Goal: Check status: Check status

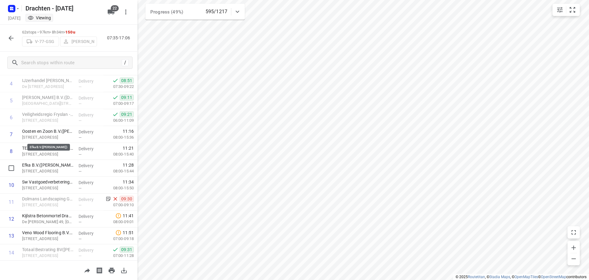
scroll to position [154, 0]
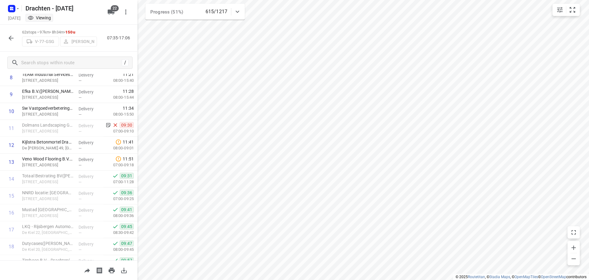
click at [9, 37] on icon "button" at bounding box center [10, 37] width 7 height 7
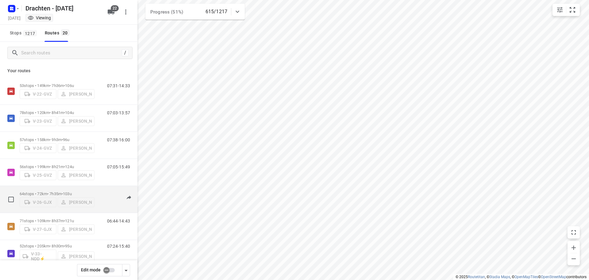
click at [56, 191] on p "64 stops • 72km • 7h35m • 103u" at bounding box center [57, 193] width 75 height 5
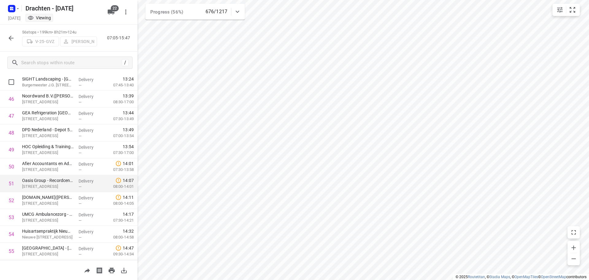
scroll to position [807, 0]
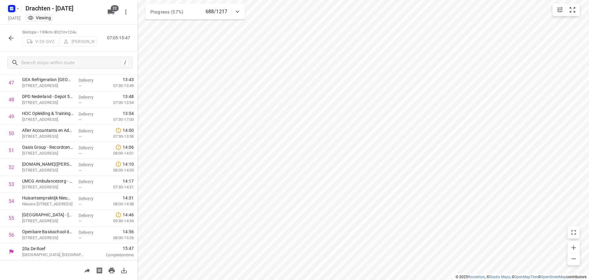
click at [7, 39] on button "button" at bounding box center [11, 38] width 12 height 12
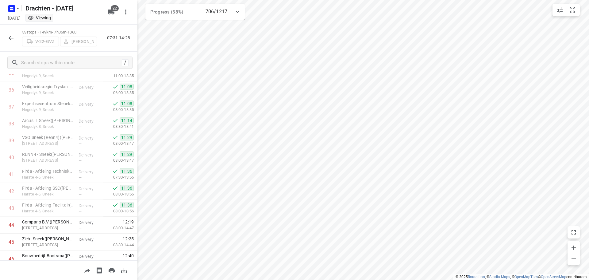
scroll to position [756, 0]
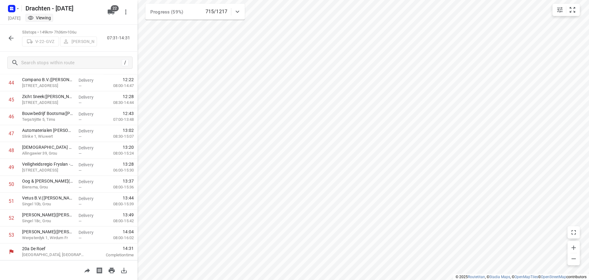
click at [9, 37] on icon "button" at bounding box center [10, 37] width 7 height 7
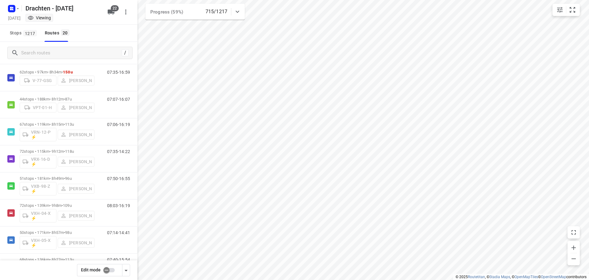
scroll to position [364, 0]
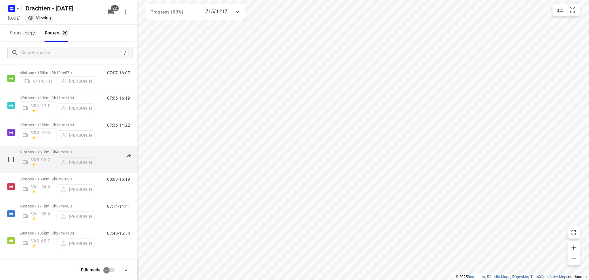
click at [49, 150] on p "51 stops • 181km • 8h49m • 96u" at bounding box center [57, 152] width 75 height 5
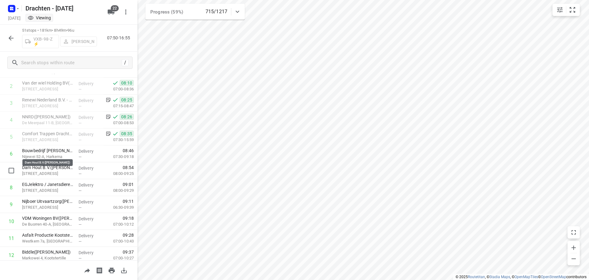
scroll to position [16, 0]
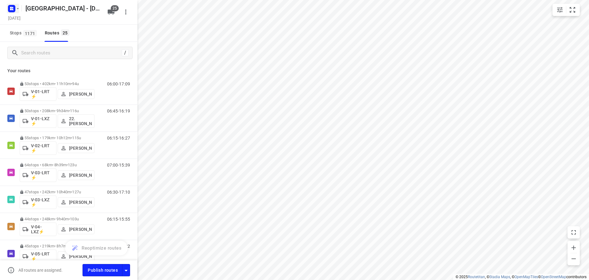
click at [9, 9] on rect "button" at bounding box center [11, 8] width 7 height 7
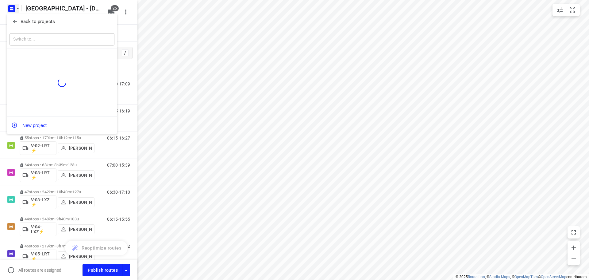
click at [36, 21] on p "Back to projects" at bounding box center [38, 21] width 34 height 7
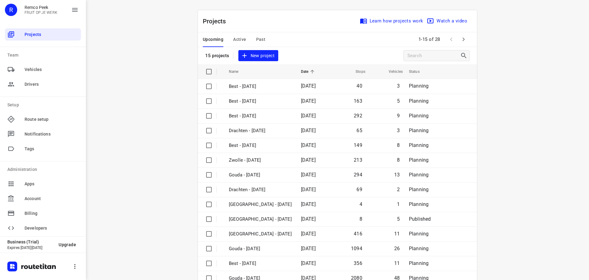
click at [263, 36] on div "Upcoming Active Past" at bounding box center [239, 39] width 72 height 15
click at [261, 37] on span "Past" at bounding box center [261, 40] width 10 height 8
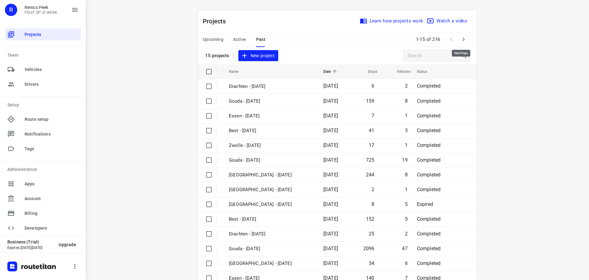
click at [461, 40] on icon "button" at bounding box center [463, 39] width 7 height 7
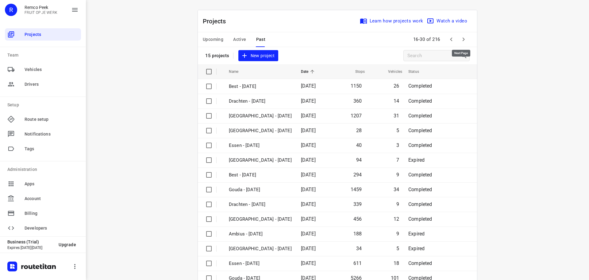
click at [461, 40] on icon "button" at bounding box center [463, 39] width 7 height 7
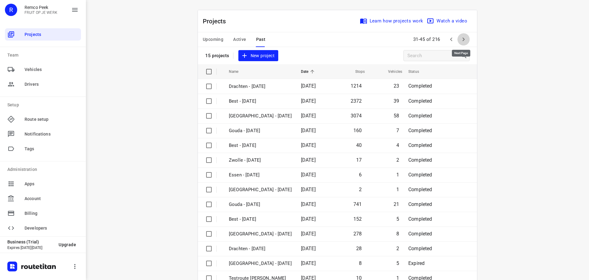
click at [461, 40] on icon "button" at bounding box center [463, 39] width 7 height 7
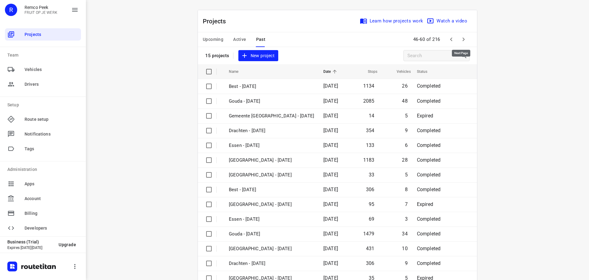
click at [461, 40] on icon "button" at bounding box center [463, 39] width 7 height 7
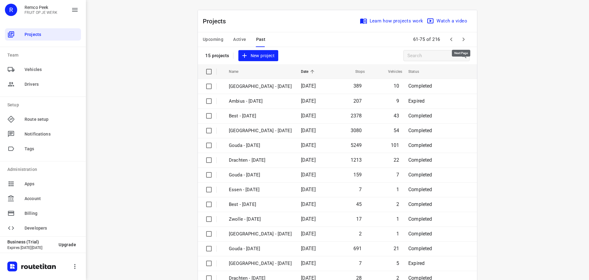
click at [461, 40] on icon "button" at bounding box center [463, 39] width 7 height 7
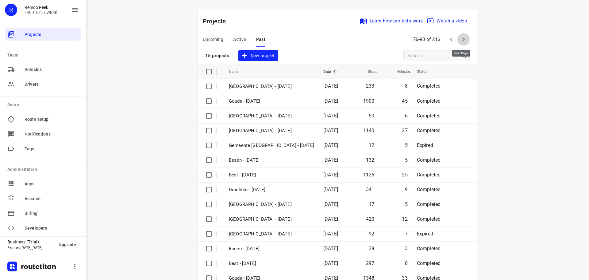
click at [461, 40] on icon "button" at bounding box center [463, 39] width 7 height 7
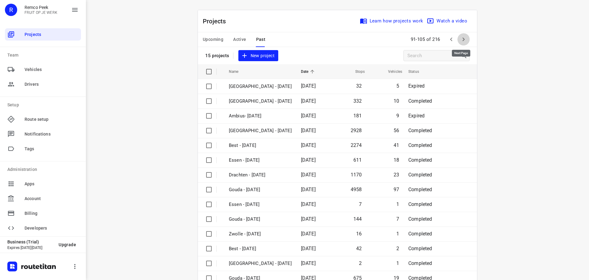
click at [461, 40] on icon "button" at bounding box center [463, 39] width 7 height 7
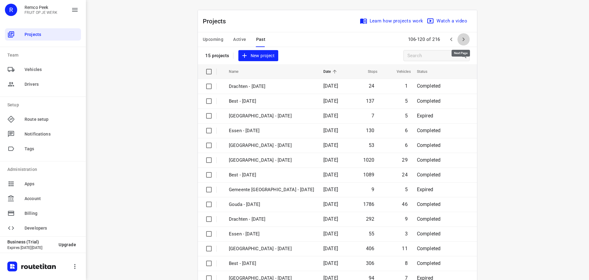
click at [461, 40] on icon "button" at bounding box center [463, 39] width 7 height 7
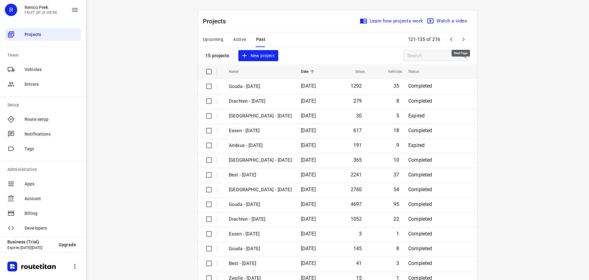
click at [461, 40] on icon "button" at bounding box center [463, 39] width 7 height 7
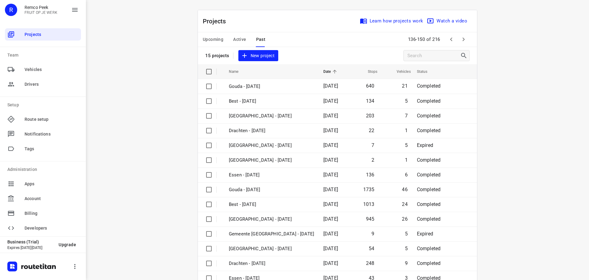
click at [449, 42] on icon "button" at bounding box center [451, 39] width 7 height 7
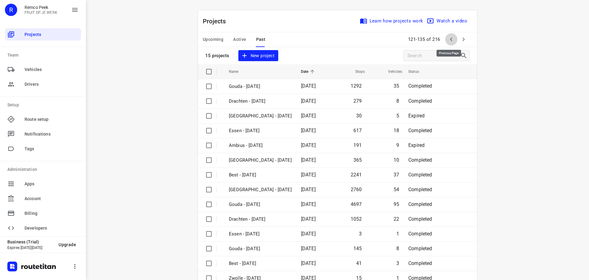
click at [449, 42] on icon "button" at bounding box center [451, 39] width 7 height 7
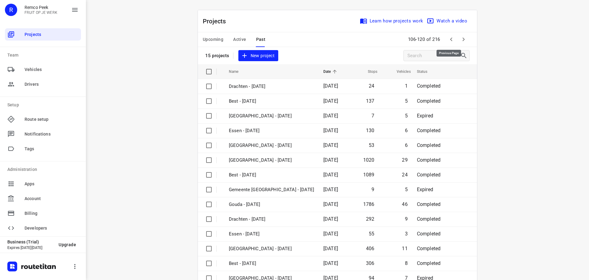
click at [449, 42] on icon "button" at bounding box center [451, 39] width 7 height 7
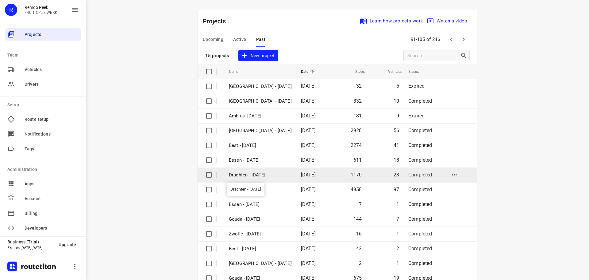
click at [260, 176] on p "Drachten - [DATE]" at bounding box center [260, 174] width 63 height 7
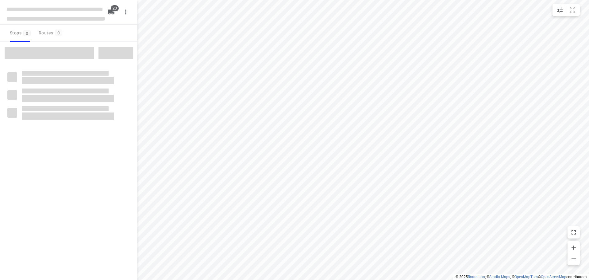
checkbox input "true"
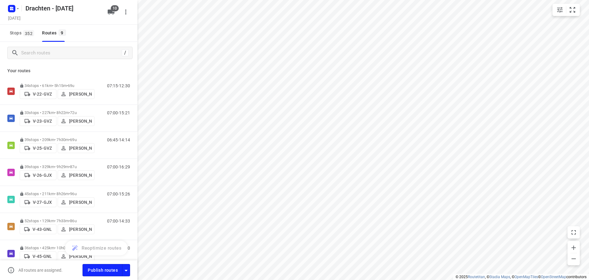
click at [11, 10] on rect "button" at bounding box center [11, 8] width 7 height 7
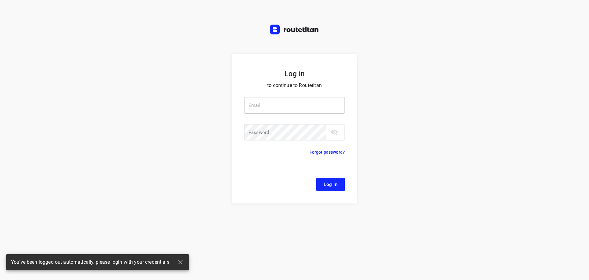
click at [282, 109] on input "email" at bounding box center [294, 105] width 101 height 17
type input "remco@fruitopjewerk.nl"
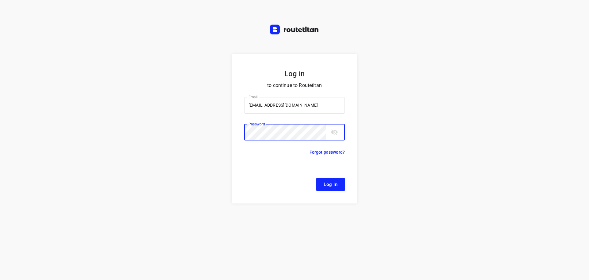
click at [317, 177] on button "Log In" at bounding box center [331, 184] width 29 height 14
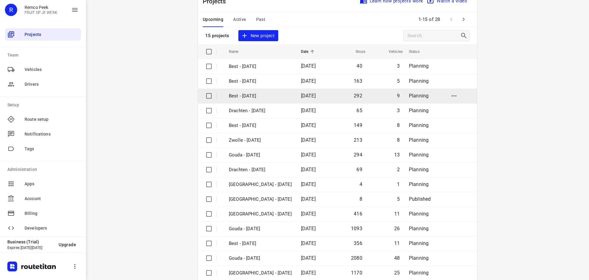
scroll to position [31, 0]
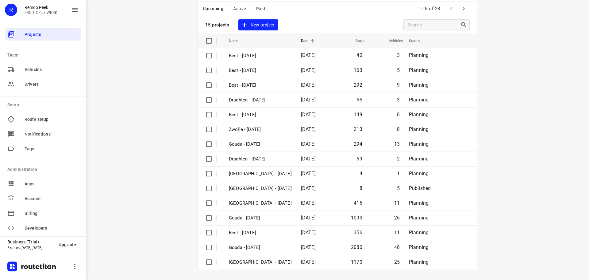
click at [463, 11] on icon "button" at bounding box center [463, 8] width 7 height 7
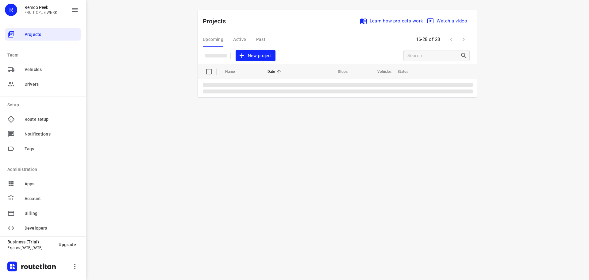
scroll to position [0, 0]
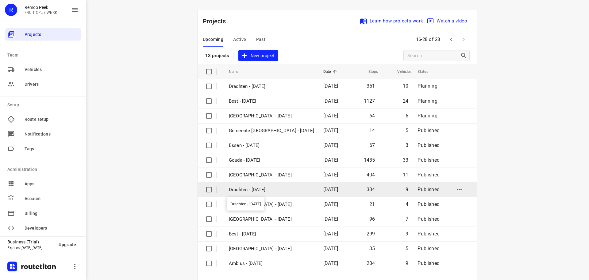
click at [245, 189] on p "Drachten - Tuesday" at bounding box center [271, 189] width 85 height 7
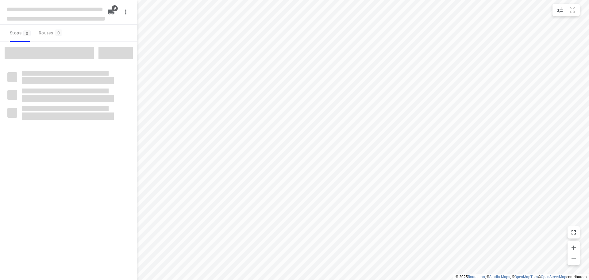
checkbox input "true"
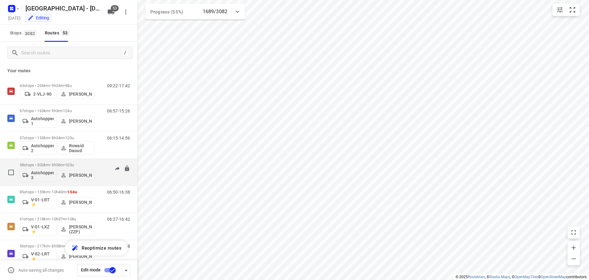
click at [53, 160] on div "58 stops • 300km • 9h56m • 103u Autohopper 3 Leon Holwerda" at bounding box center [57, 171] width 75 height 25
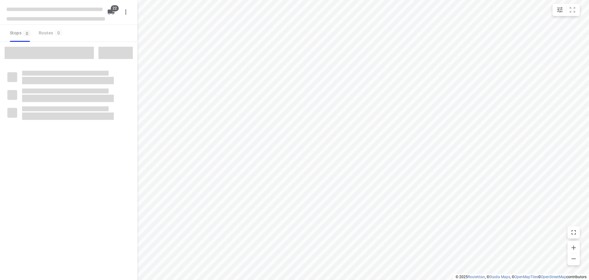
checkbox input "true"
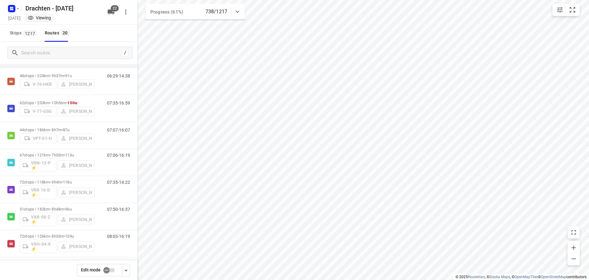
scroll to position [338, 0]
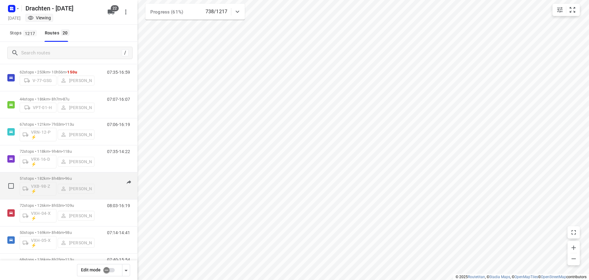
click at [69, 174] on div "51 stops • 182km • 8h48m • 96u VXB-98-Z ⚡ [PERSON_NAME]" at bounding box center [57, 185] width 75 height 25
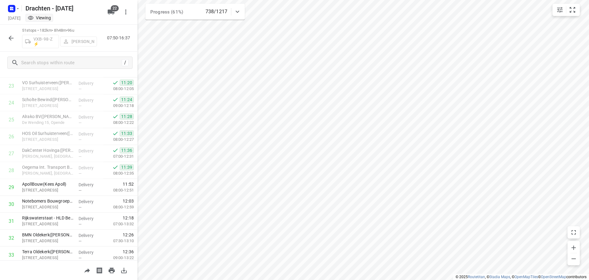
scroll to position [399, 0]
click at [6, 40] on button "button" at bounding box center [11, 38] width 12 height 12
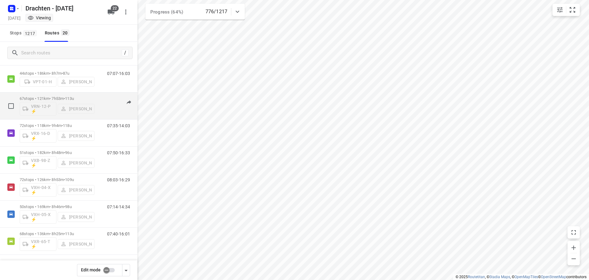
scroll to position [364, 0]
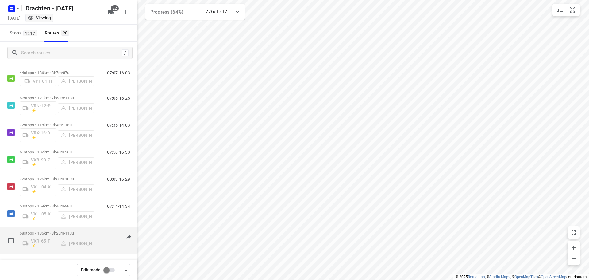
click at [58, 230] on div "68 stops • 136km • 8h25m • 113u VXR-65-T ⚡ Harry Van der Laan" at bounding box center [57, 240] width 75 height 25
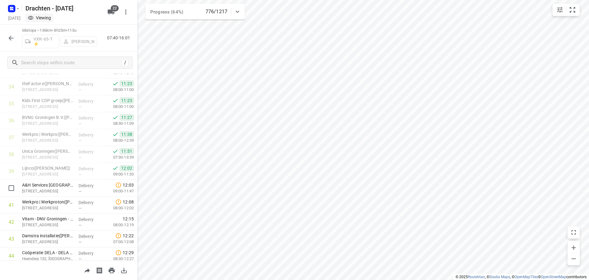
scroll to position [614, 0]
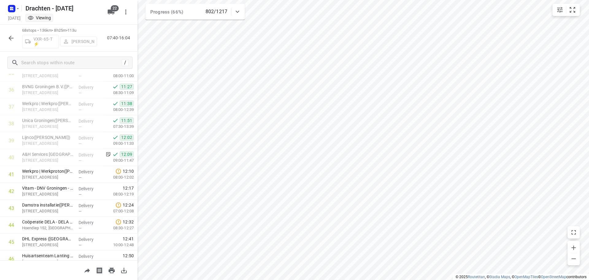
click at [11, 36] on icon "button" at bounding box center [11, 38] width 5 height 5
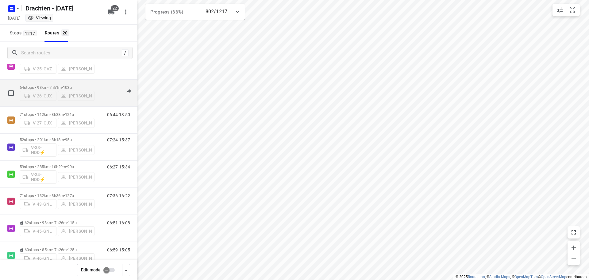
scroll to position [57, 0]
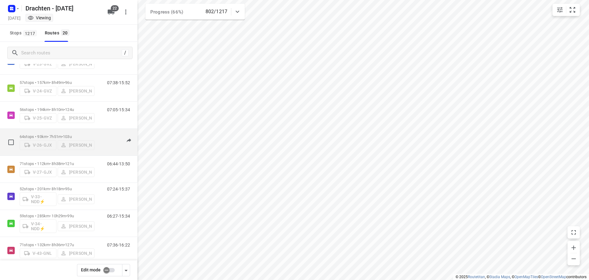
click at [68, 135] on span "103u" at bounding box center [67, 136] width 9 height 5
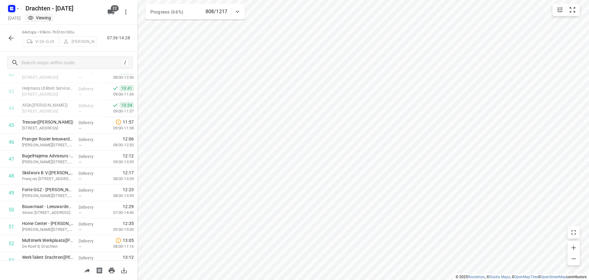
scroll to position [696, 0]
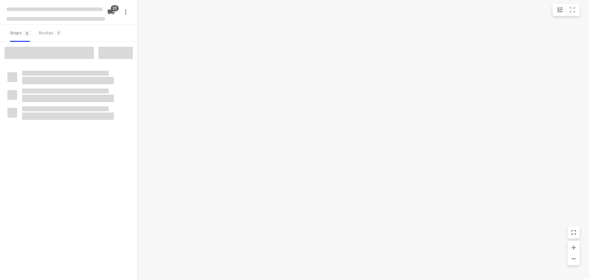
checkbox input "true"
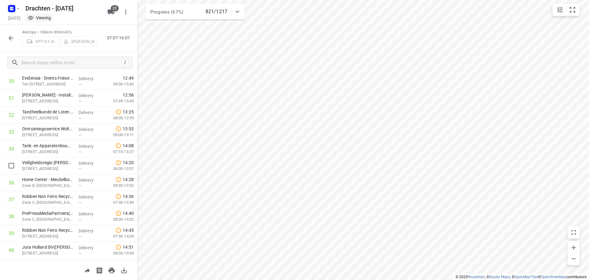
scroll to position [451, 0]
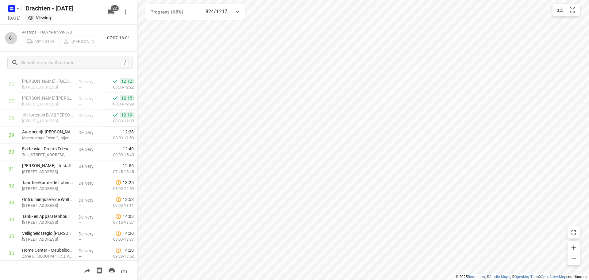
click at [14, 39] on icon "button" at bounding box center [10, 37] width 7 height 7
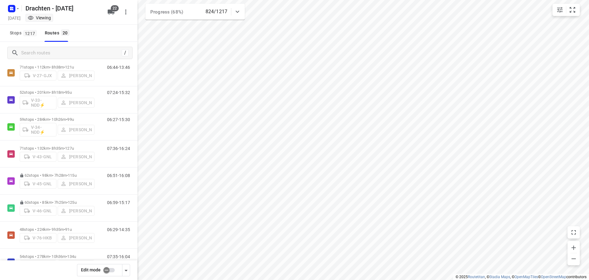
scroll to position [184, 0]
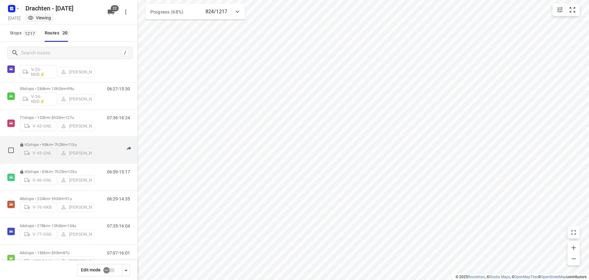
click at [42, 142] on p "62 stops • 98km • 7h28m • 115u" at bounding box center [57, 144] width 75 height 5
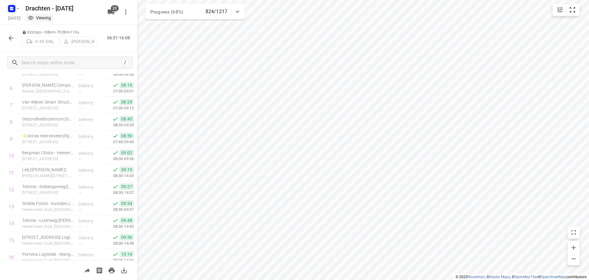
scroll to position [49, 0]
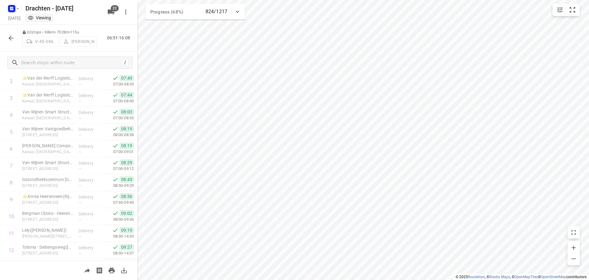
click at [12, 37] on icon "button" at bounding box center [10, 37] width 7 height 7
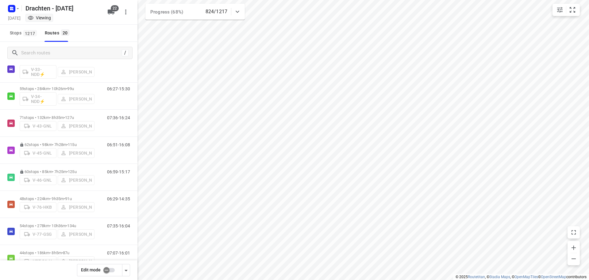
scroll to position [215, 0]
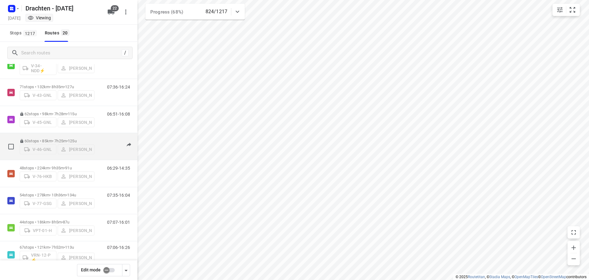
click at [33, 135] on div "60 stops • 85km • 7h25m • 125u V-46-GNL Sietse Bouma" at bounding box center [57, 146] width 75 height 22
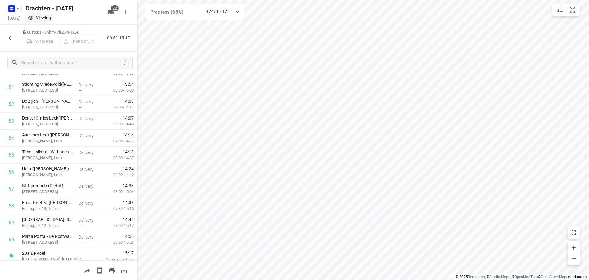
scroll to position [874, 0]
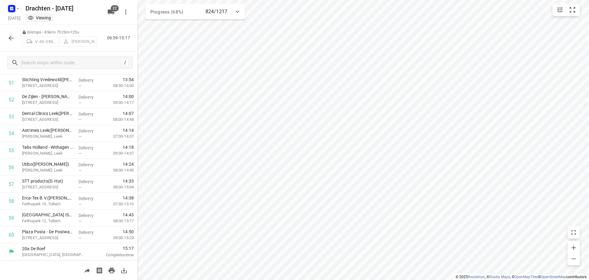
click at [10, 36] on icon "button" at bounding box center [10, 37] width 7 height 7
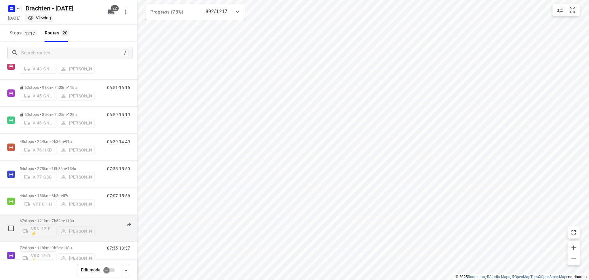
scroll to position [211, 0]
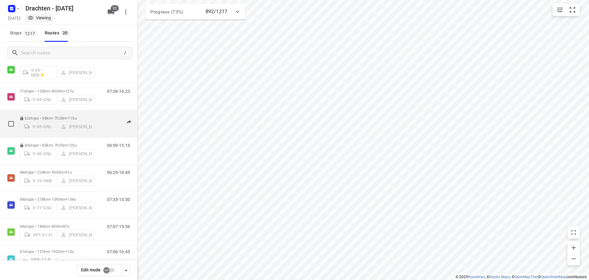
click at [86, 116] on p "62 stops • 98km • 7h28m • 115u" at bounding box center [57, 118] width 75 height 5
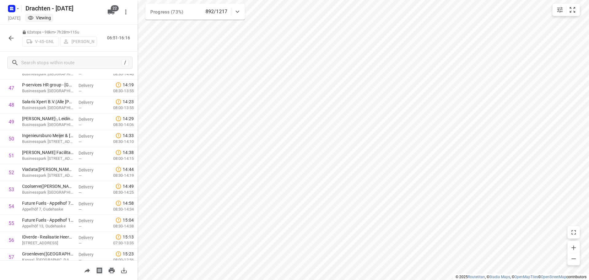
scroll to position [890, 0]
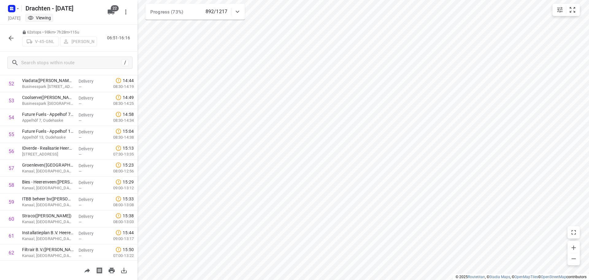
click at [14, 37] on icon "button" at bounding box center [10, 37] width 7 height 7
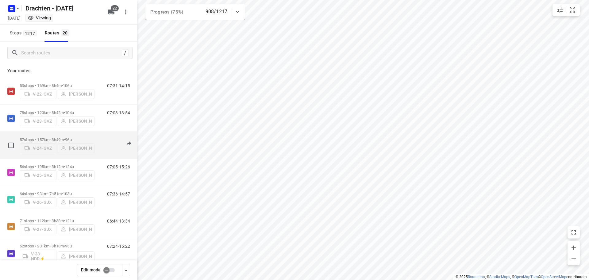
click at [59, 137] on p "57 stops • 157km • 8h49m • 96u" at bounding box center [57, 139] width 75 height 5
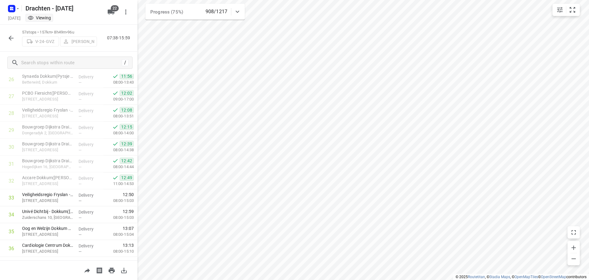
scroll to position [394, 0]
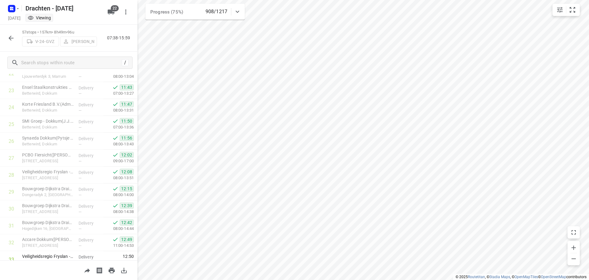
click at [13, 41] on icon "button" at bounding box center [10, 37] width 7 height 7
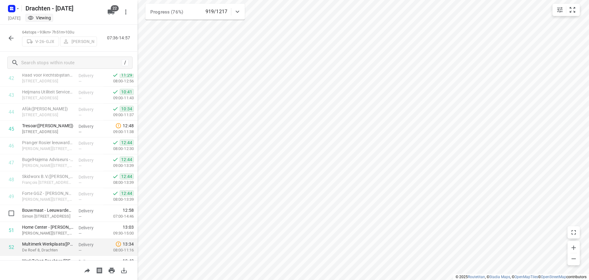
scroll to position [696, 0]
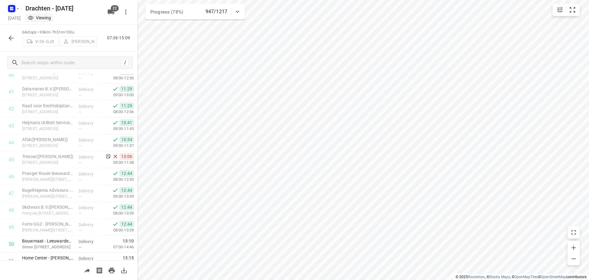
click at [10, 34] on icon "button" at bounding box center [10, 37] width 7 height 7
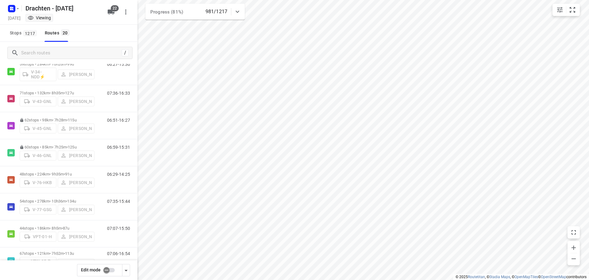
scroll to position [215, 0]
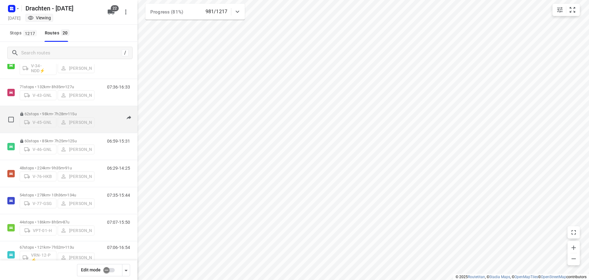
click at [64, 111] on p "62 stops • 98km • 7h28m • 115u" at bounding box center [57, 113] width 75 height 5
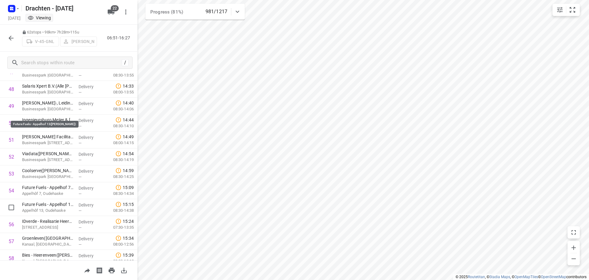
scroll to position [908, 0]
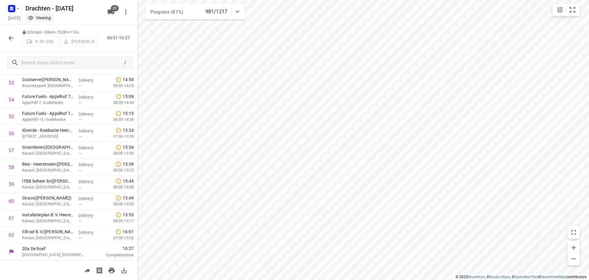
click at [6, 44] on div at bounding box center [11, 38] width 12 height 12
click at [9, 42] on button "button" at bounding box center [11, 38] width 12 height 12
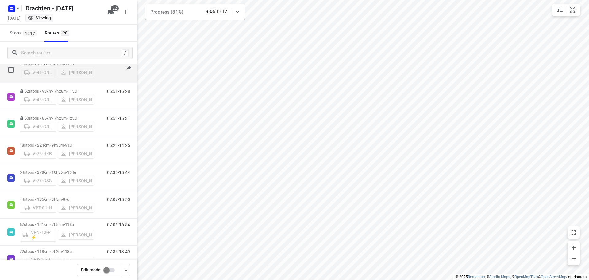
scroll to position [246, 0]
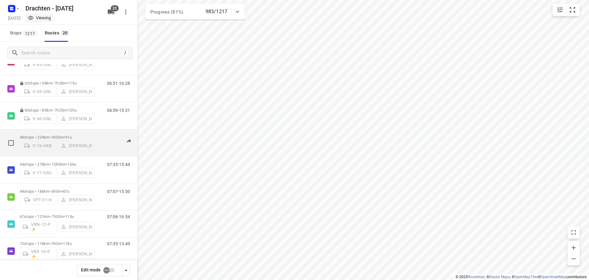
click at [82, 132] on div "48 stops • 224km • 9h35m • 91u V-76-HKB Pieter Hoekstra" at bounding box center [57, 143] width 75 height 22
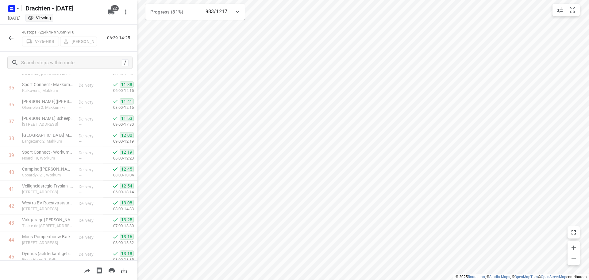
scroll to position [672, 0]
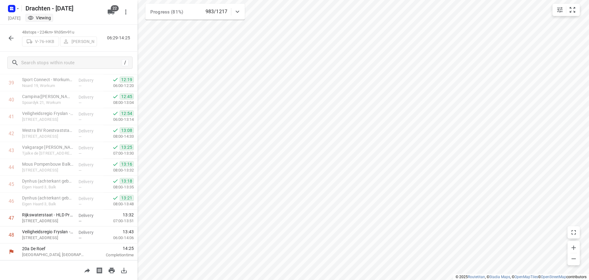
click at [12, 37] on icon "button" at bounding box center [10, 37] width 7 height 7
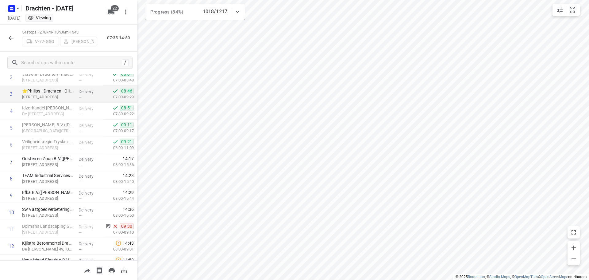
scroll to position [0, 0]
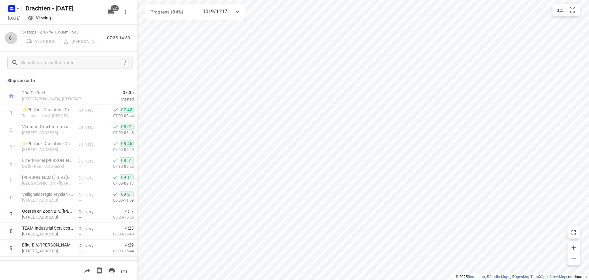
click at [12, 37] on icon "button" at bounding box center [10, 37] width 7 height 7
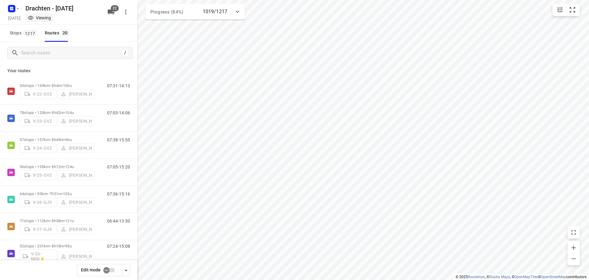
click at [108, 267] on input "checkbox" at bounding box center [106, 270] width 35 height 12
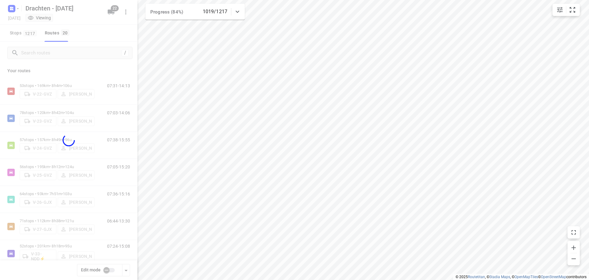
checkbox input "true"
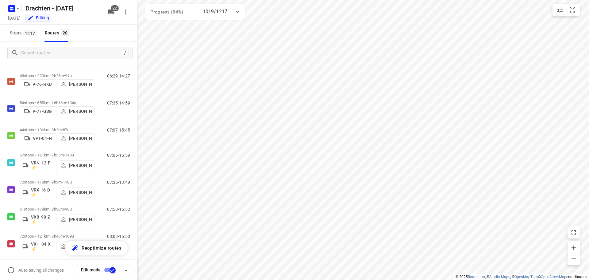
scroll to position [364, 0]
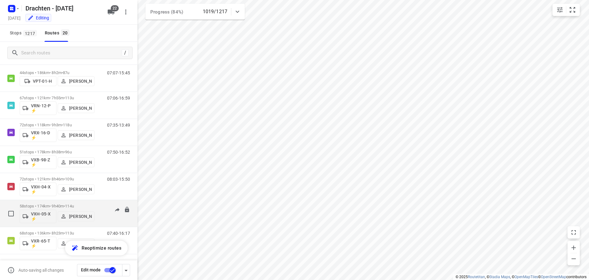
click at [65, 204] on span "•" at bounding box center [64, 206] width 1 height 5
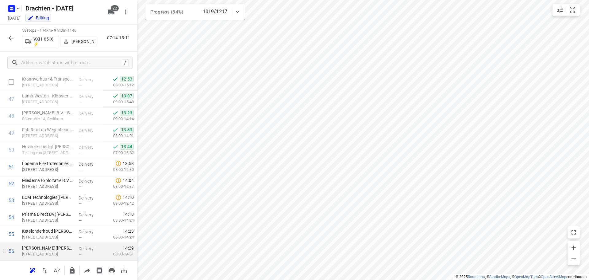
scroll to position [841, 0]
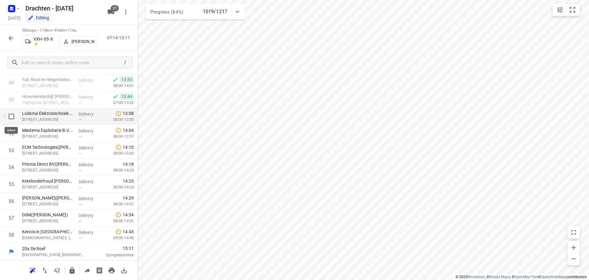
click at [12, 115] on input "checkbox" at bounding box center [11, 116] width 12 height 12
checkbox input "true"
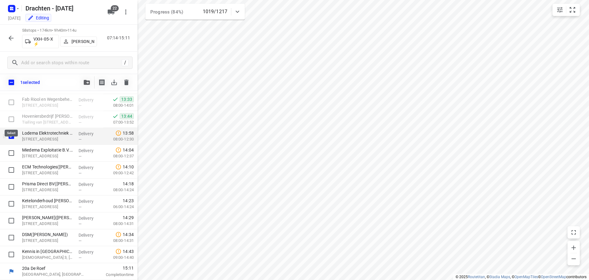
scroll to position [838, 0]
click at [12, 156] on input "checkbox" at bounding box center [11, 153] width 12 height 12
checkbox input "true"
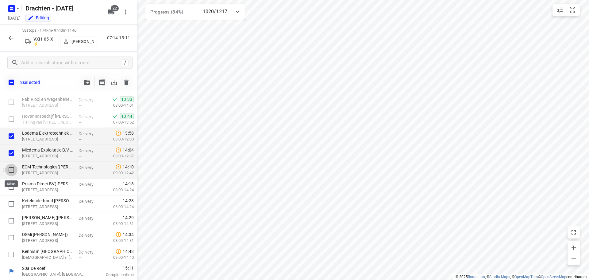
click at [10, 169] on input "checkbox" at bounding box center [11, 170] width 12 height 12
checkbox input "true"
click at [11, 185] on input "checkbox" at bounding box center [11, 187] width 12 height 12
checkbox input "true"
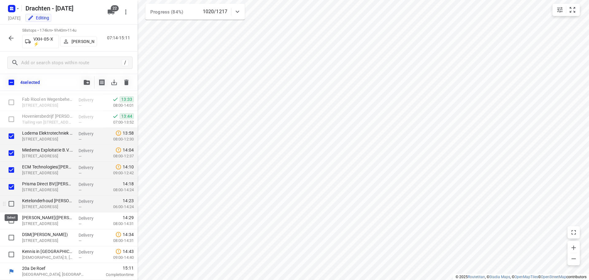
click at [12, 204] on input "checkbox" at bounding box center [11, 203] width 12 height 12
checkbox input "true"
click at [14, 216] on input "checkbox" at bounding box center [11, 220] width 12 height 12
checkbox input "true"
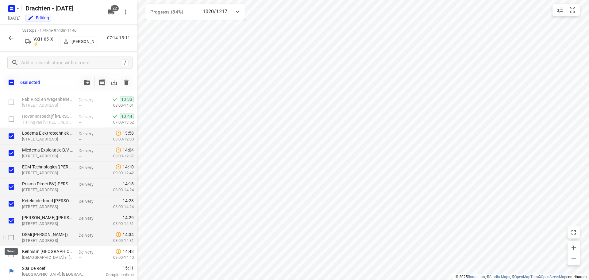
click at [11, 235] on input "checkbox" at bounding box center [11, 237] width 12 height 12
checkbox input "true"
click at [11, 255] on input "checkbox" at bounding box center [11, 254] width 12 height 12
checkbox input "true"
click at [86, 77] on button "button" at bounding box center [87, 82] width 12 height 12
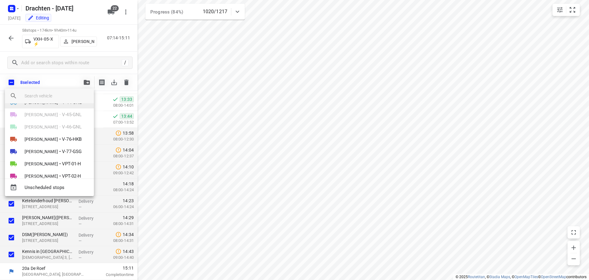
scroll to position [154, 0]
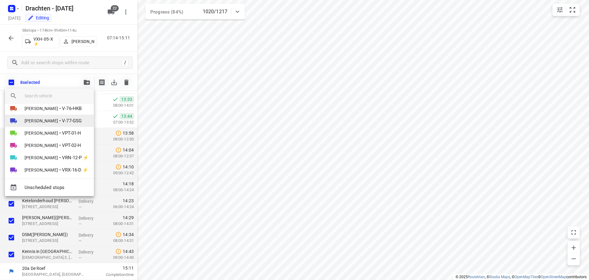
click at [52, 119] on span "Harm Jongsma" at bounding box center [41, 121] width 33 height 6
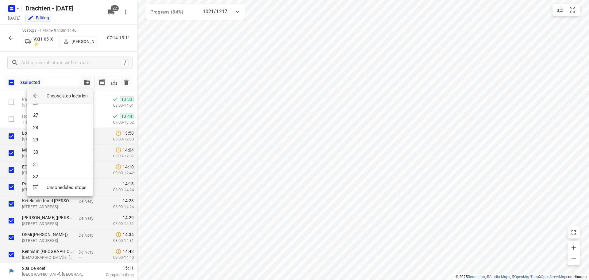
scroll to position [596, 0]
click at [43, 165] on li "54" at bounding box center [60, 167] width 66 height 12
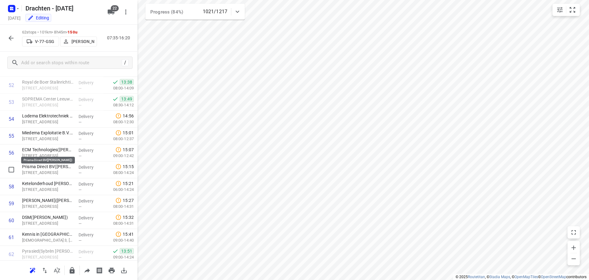
scroll to position [908, 0]
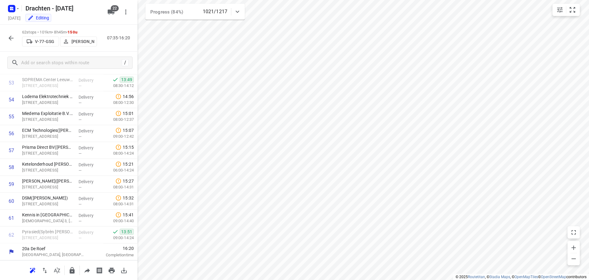
click at [9, 38] on icon "button" at bounding box center [10, 37] width 7 height 7
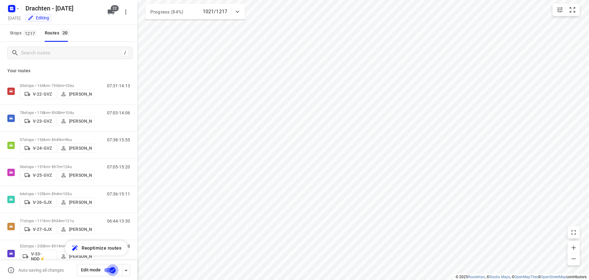
click at [111, 270] on input "checkbox" at bounding box center [112, 270] width 35 height 12
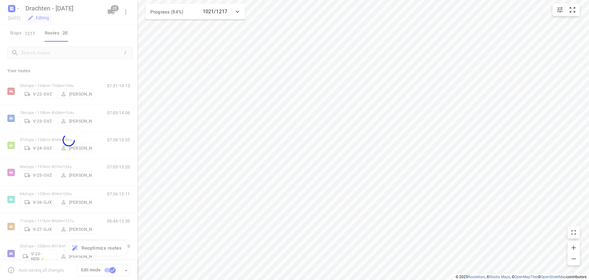
checkbox input "false"
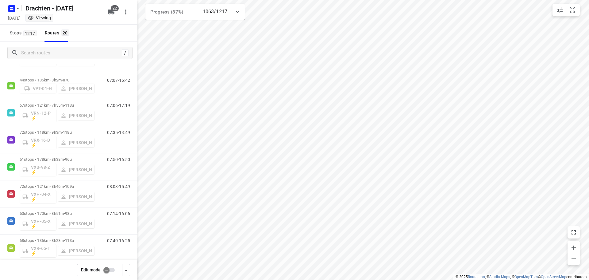
scroll to position [364, 0]
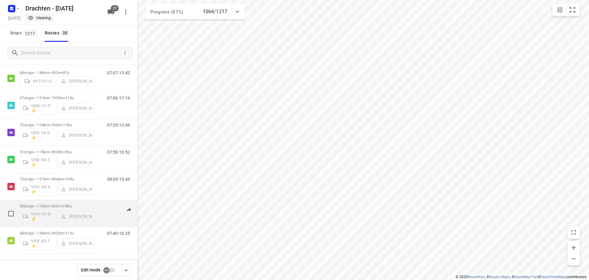
click at [66, 204] on p "50 stops • 170km • 8h51m • 98u" at bounding box center [57, 206] width 75 height 5
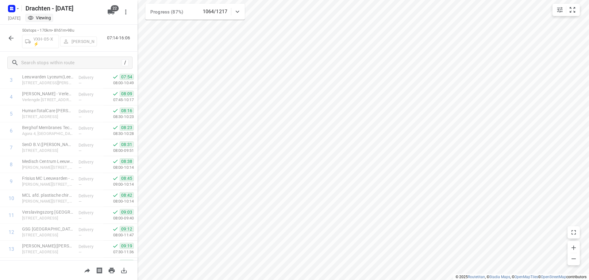
scroll to position [0, 0]
click at [8, 38] on icon "button" at bounding box center [10, 37] width 7 height 7
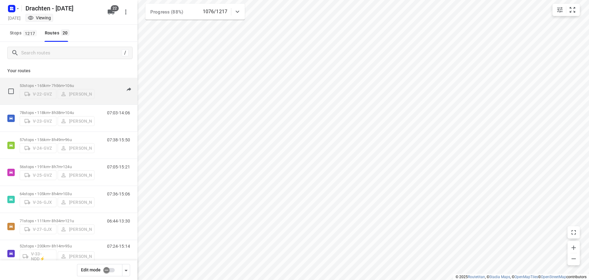
click at [73, 83] on span "106u" at bounding box center [69, 85] width 9 height 5
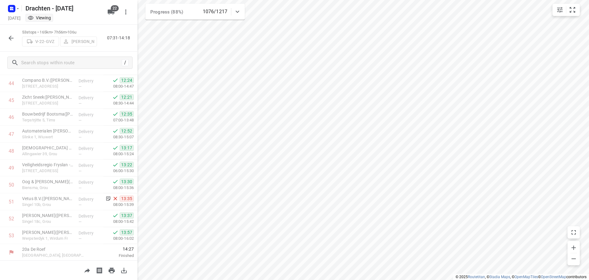
scroll to position [756, 0]
click at [10, 40] on icon "button" at bounding box center [10, 37] width 7 height 7
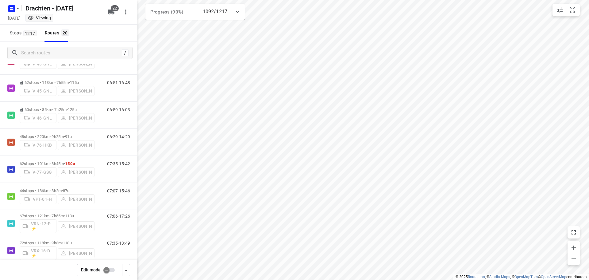
scroll to position [276, 0]
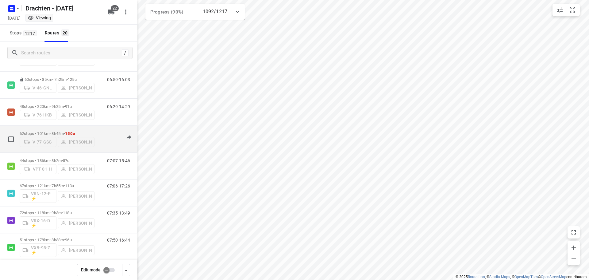
click at [75, 128] on div "62 stops • 101km • 8h45m • 150u V-77-GSG Harm Jongsma" at bounding box center [57, 139] width 75 height 22
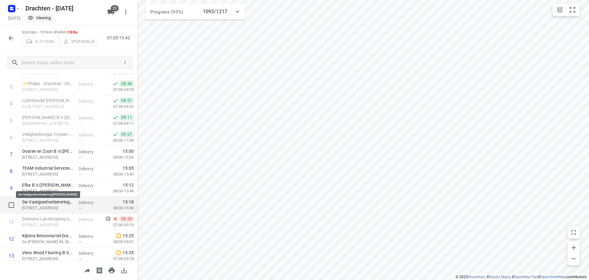
scroll to position [79, 0]
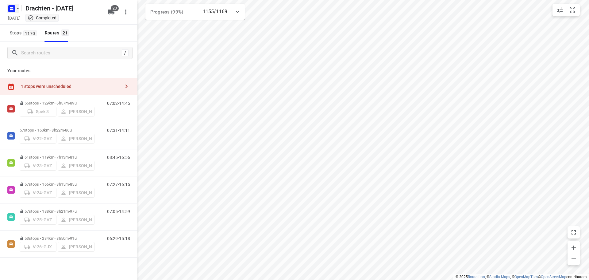
click at [15, 10] on rect "button" at bounding box center [11, 8] width 7 height 7
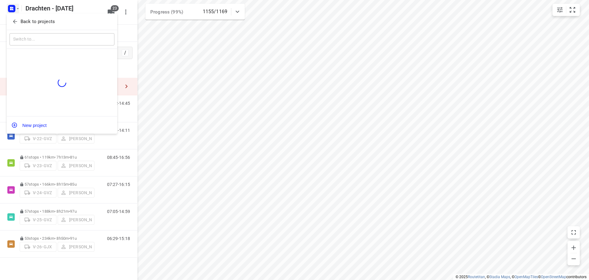
click at [49, 18] on p "Back to projects" at bounding box center [38, 21] width 34 height 7
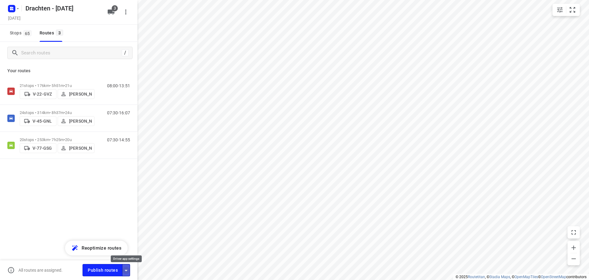
click at [126, 269] on icon "button" at bounding box center [126, 270] width 7 height 7
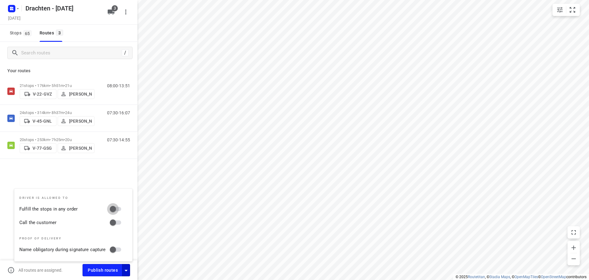
click at [119, 210] on input "Fulfill the stops in any order" at bounding box center [112, 209] width 35 height 12
checkbox input "true"
click at [117, 221] on input "Call the customer" at bounding box center [112, 222] width 35 height 12
checkbox input "true"
click at [130, 271] on button "button" at bounding box center [126, 270] width 8 height 12
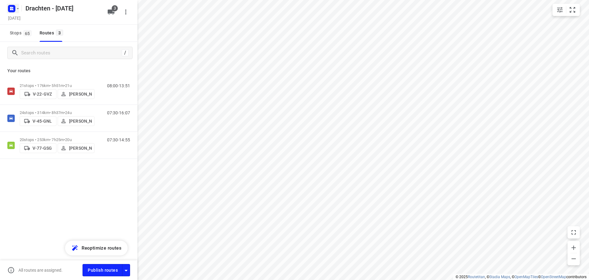
click at [17, 7] on icon "button" at bounding box center [17, 8] width 5 height 5
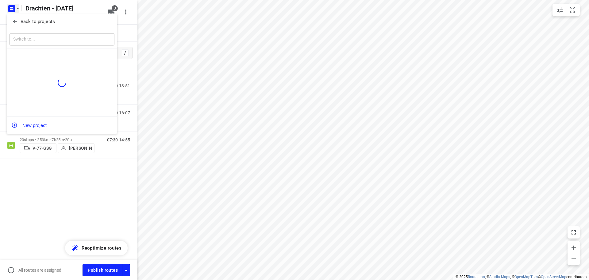
click at [36, 21] on p "Back to projects" at bounding box center [38, 21] width 34 height 7
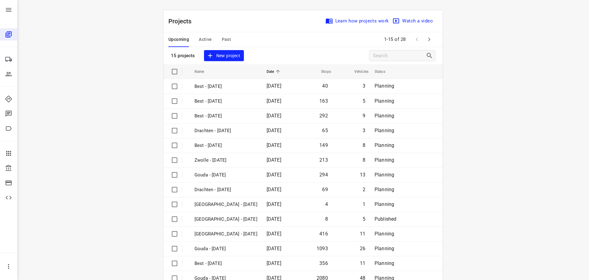
click at [426, 43] on icon "button" at bounding box center [429, 39] width 7 height 7
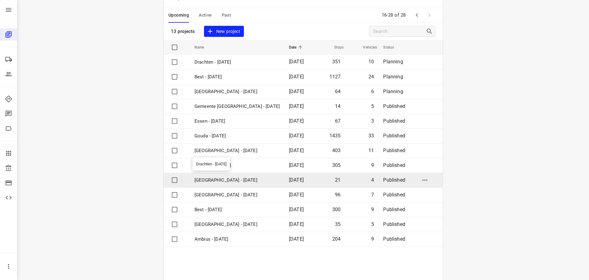
scroll to position [45, 0]
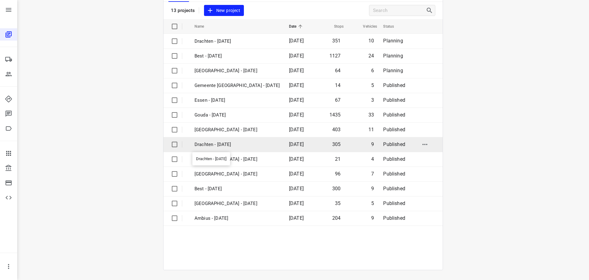
click at [224, 144] on p "Drachten - [DATE]" at bounding box center [237, 144] width 85 height 7
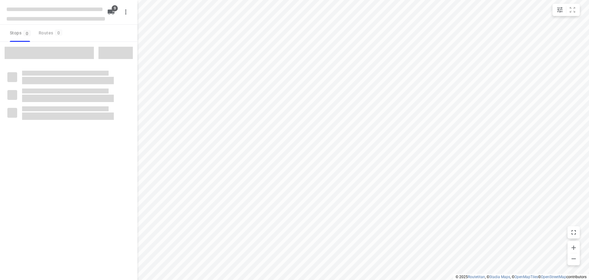
checkbox input "true"
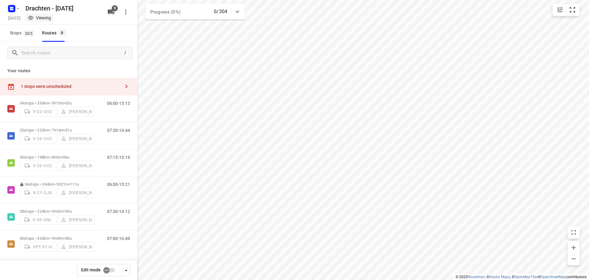
click at [90, 81] on div "1 stops were unscheduled" at bounding box center [69, 87] width 138 height 18
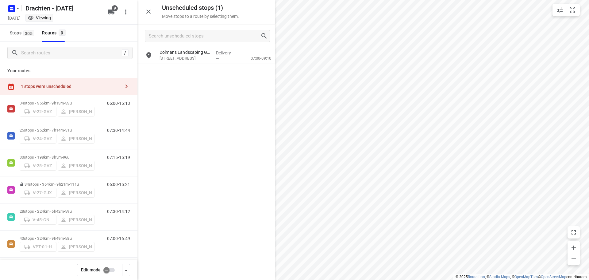
click at [107, 269] on input "checkbox" at bounding box center [106, 270] width 35 height 12
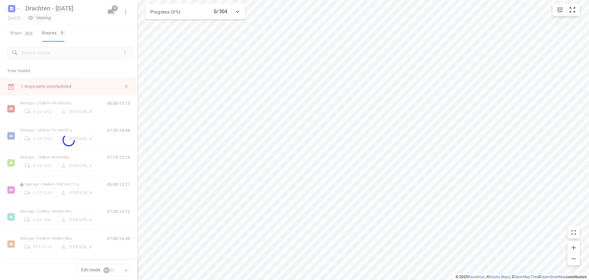
checkbox input "true"
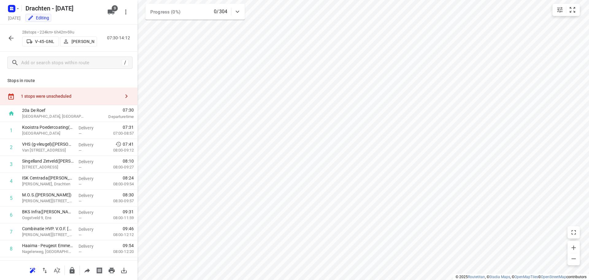
click at [94, 93] on div "1 stops were unscheduled" at bounding box center [69, 97] width 138 height 18
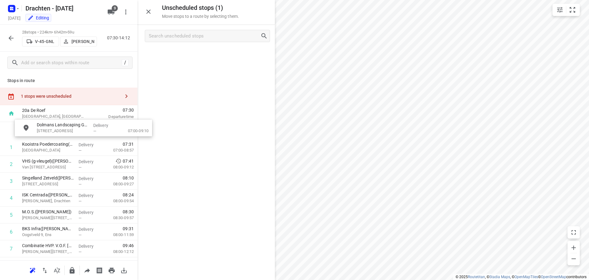
drag, startPoint x: 201, startPoint y: 60, endPoint x: 74, endPoint y: 136, distance: 147.9
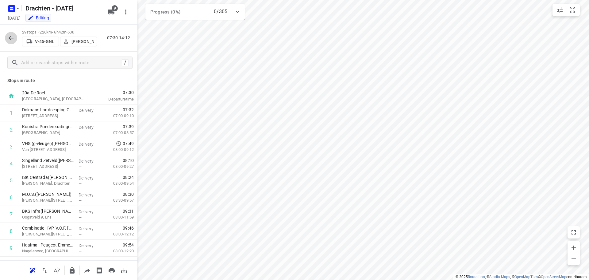
click at [10, 39] on icon "button" at bounding box center [11, 38] width 5 height 5
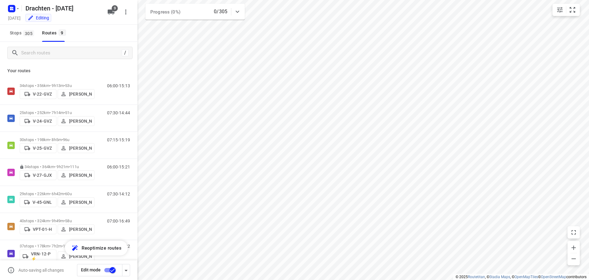
click at [109, 268] on input "checkbox" at bounding box center [112, 270] width 35 height 12
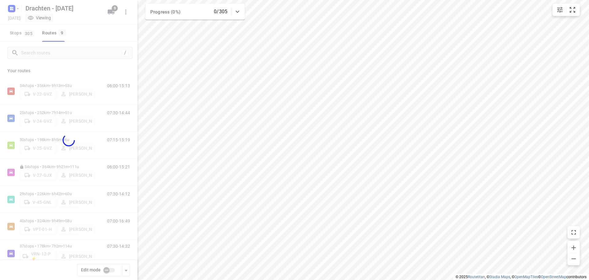
checkbox input "false"
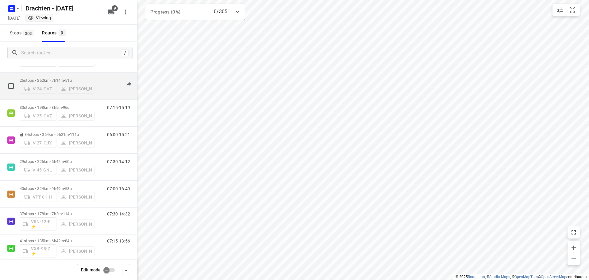
scroll to position [67, 0]
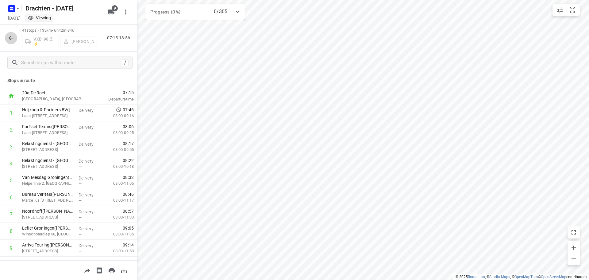
click at [12, 40] on icon "button" at bounding box center [10, 37] width 7 height 7
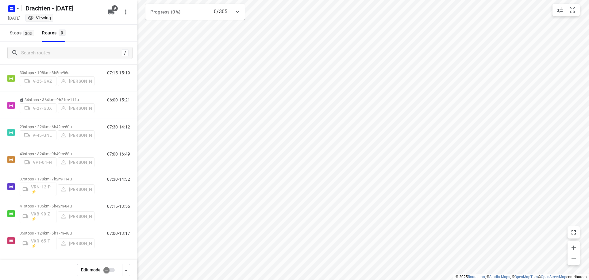
scroll to position [0, 0]
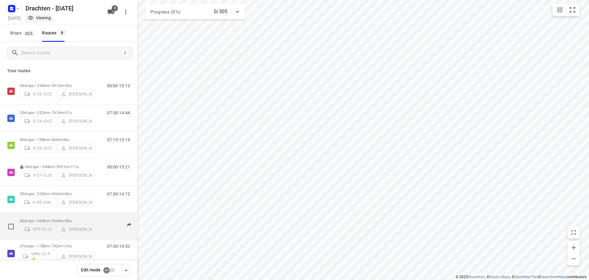
click at [42, 218] on p "40 stops • 324km • 9h49m • 58u" at bounding box center [57, 220] width 75 height 5
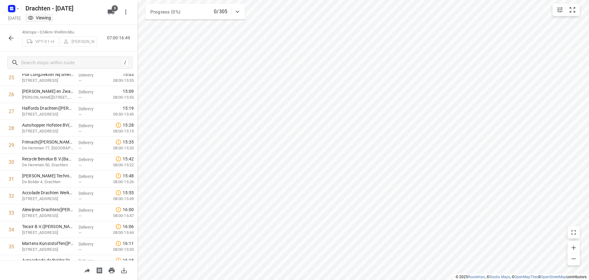
scroll to position [537, 0]
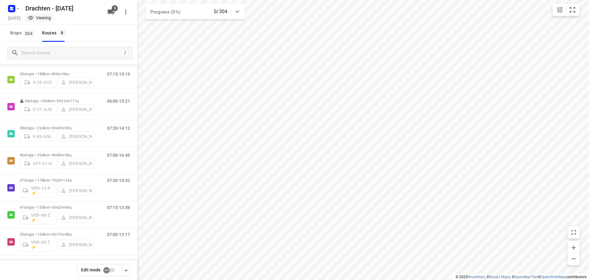
scroll to position [67, 0]
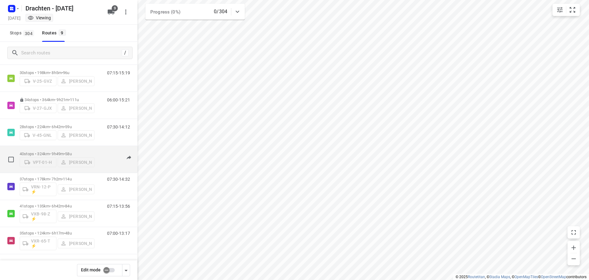
click at [70, 149] on div "40 stops • 324km • 9h49m • 58u VPT-01-[PERSON_NAME]" at bounding box center [57, 159] width 75 height 22
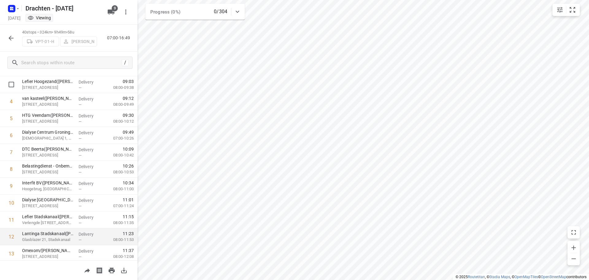
scroll to position [0, 0]
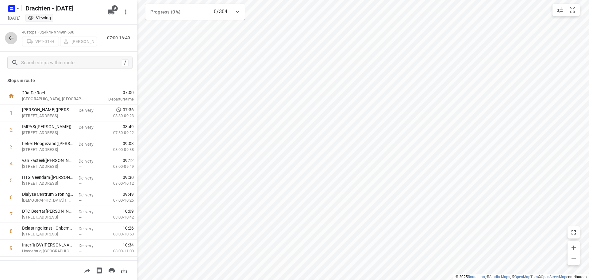
click at [10, 35] on icon "button" at bounding box center [10, 37] width 7 height 7
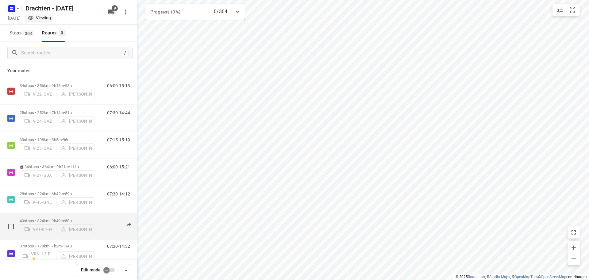
click at [65, 218] on span "•" at bounding box center [64, 220] width 1 height 5
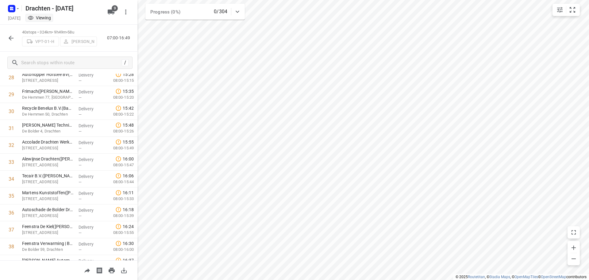
scroll to position [537, 0]
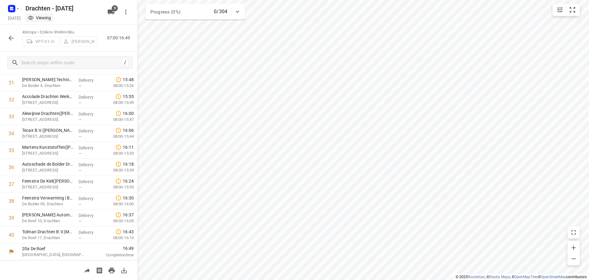
click at [9, 44] on button "button" at bounding box center [11, 38] width 12 height 12
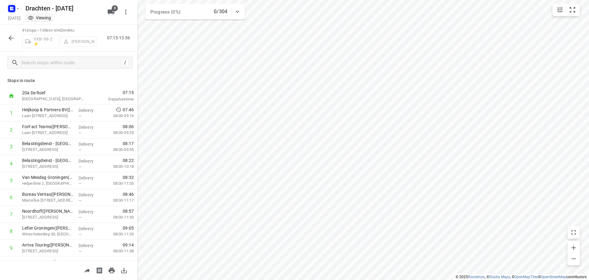
click at [7, 40] on button "button" at bounding box center [11, 38] width 12 height 12
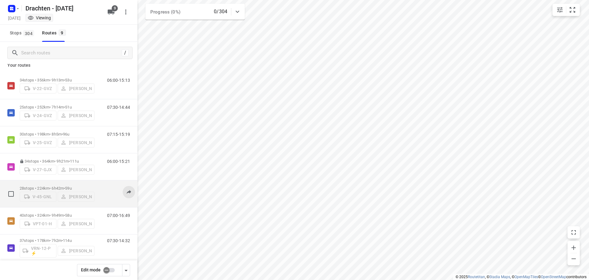
scroll to position [0, 0]
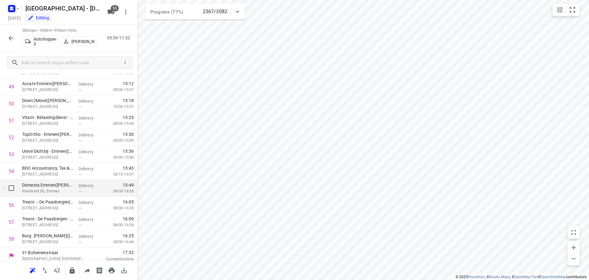
scroll to position [841, 0]
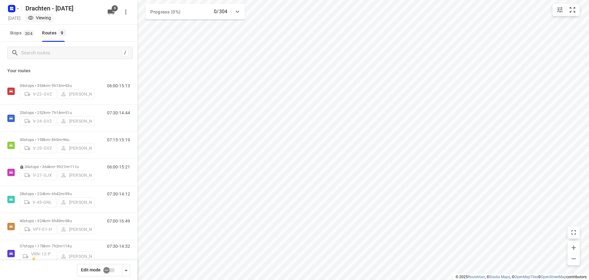
click at [69, 161] on div "34 stops • 364km • 9h21m • 111u V-27-GJX [PERSON_NAME]" at bounding box center [57, 172] width 75 height 22
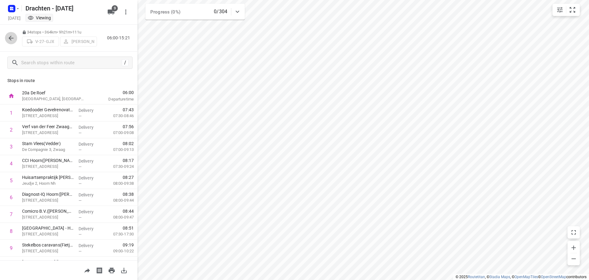
click at [11, 38] on icon "button" at bounding box center [10, 37] width 7 height 7
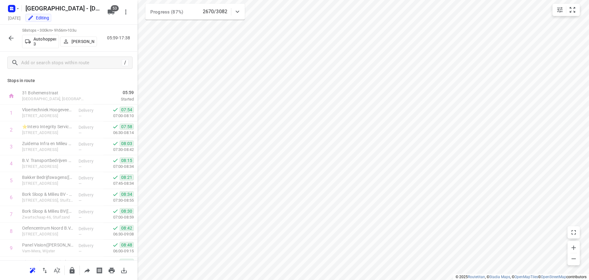
scroll to position [841, 0]
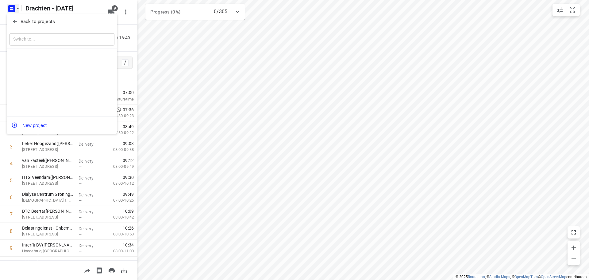
scroll to position [537, 0]
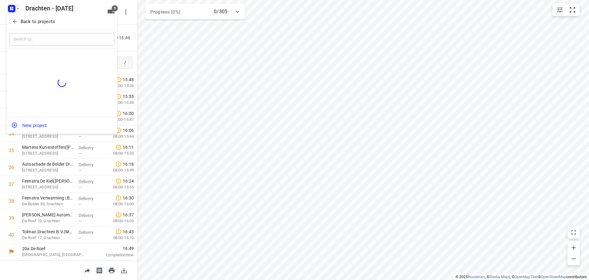
click at [33, 22] on p "Back to projects" at bounding box center [38, 21] width 34 height 7
